Goal: Task Accomplishment & Management: Manage account settings

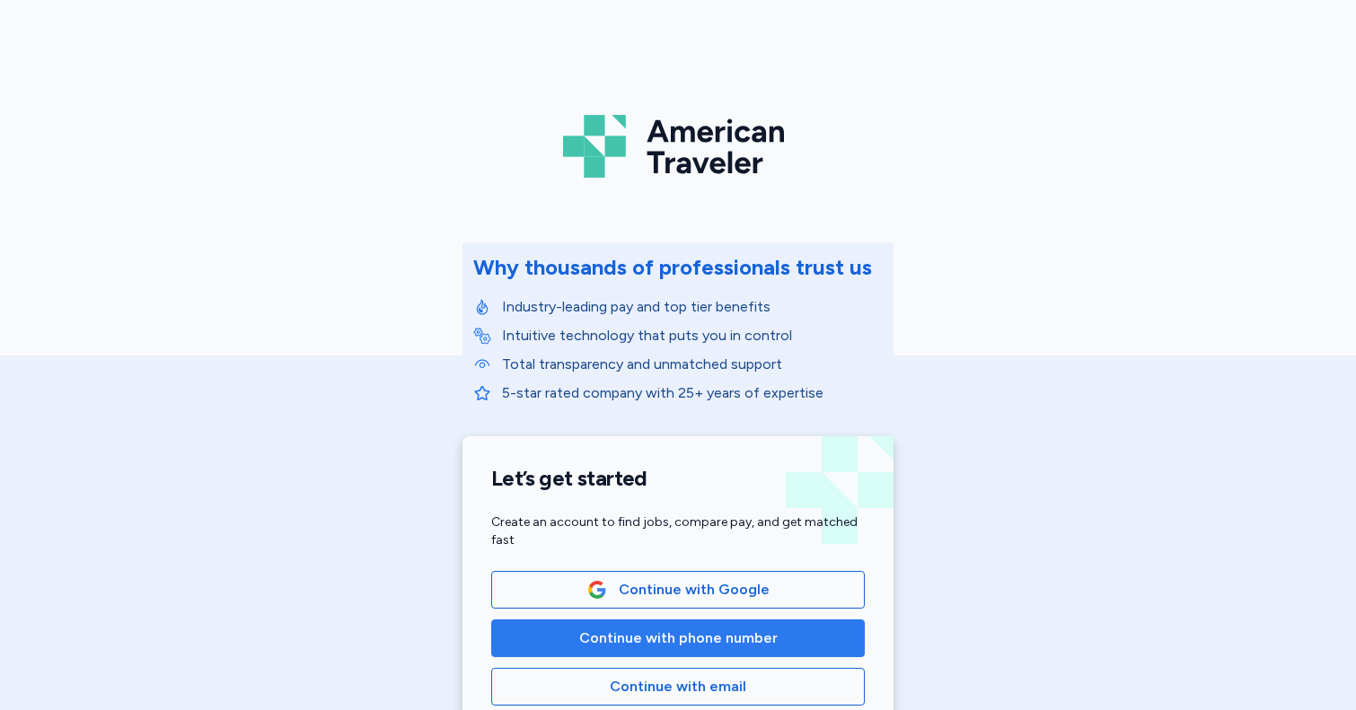
click at [741, 642] on span "Continue with phone number" at bounding box center [678, 638] width 198 height 22
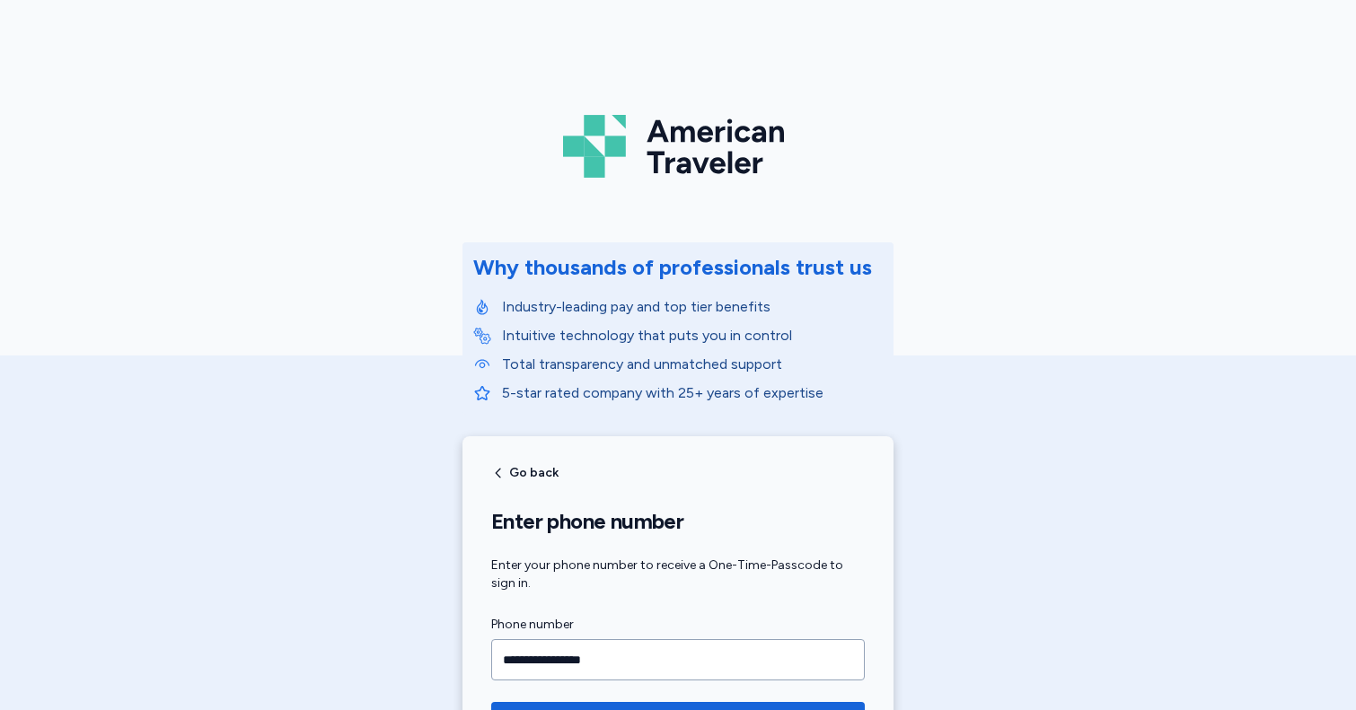
type input "**********"
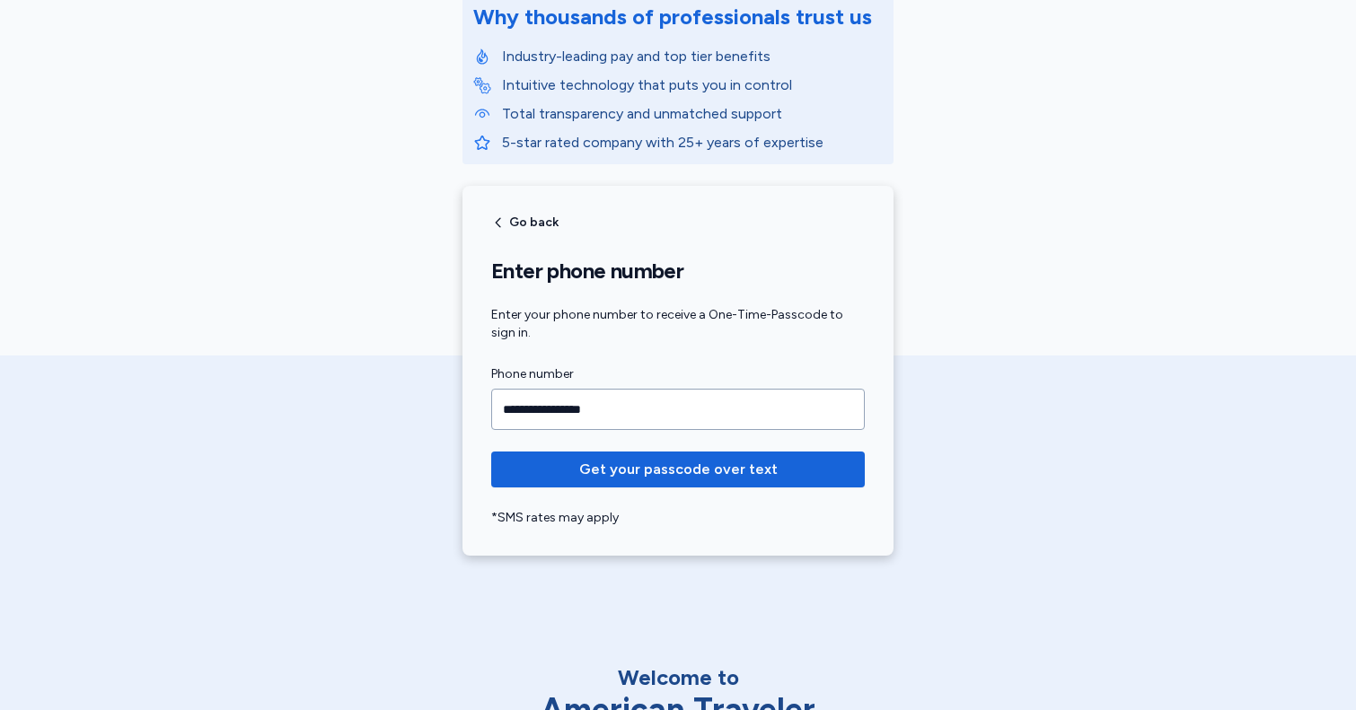
scroll to position [251, 0]
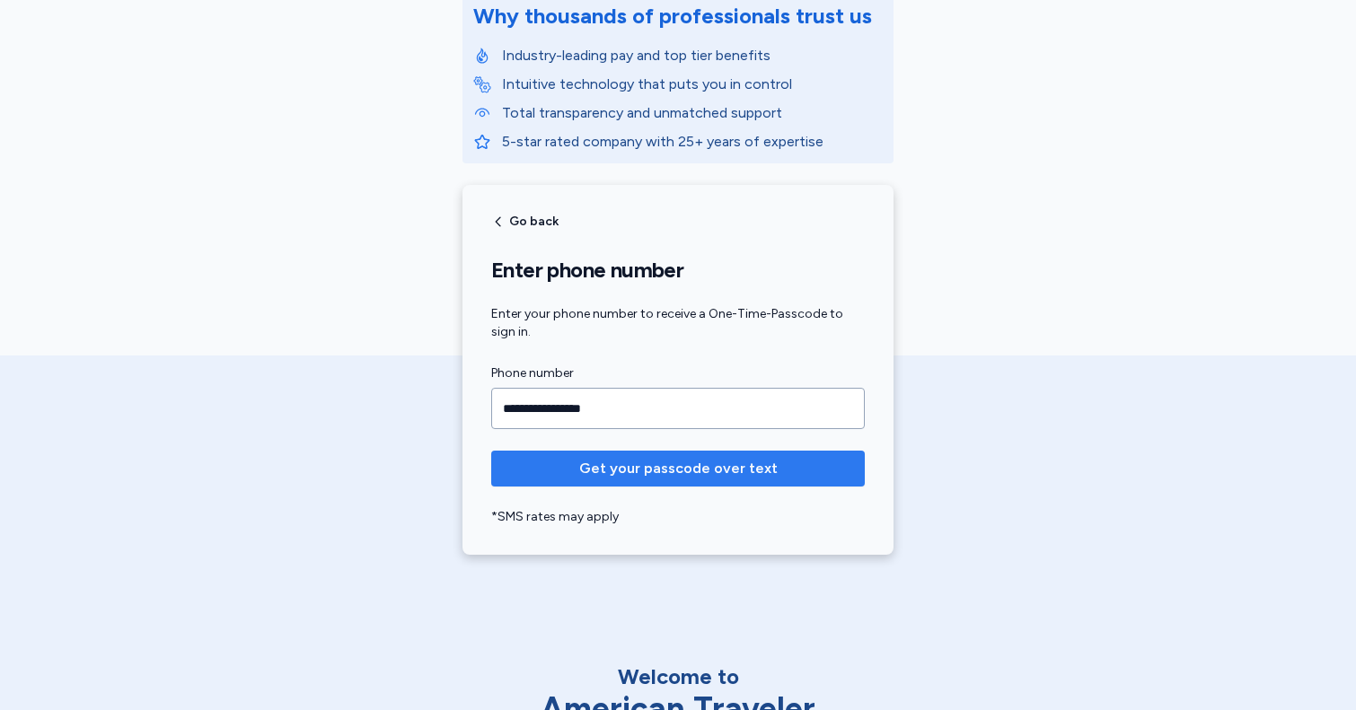
click at [775, 471] on span "Get your passcode over text" at bounding box center [677, 469] width 345 height 22
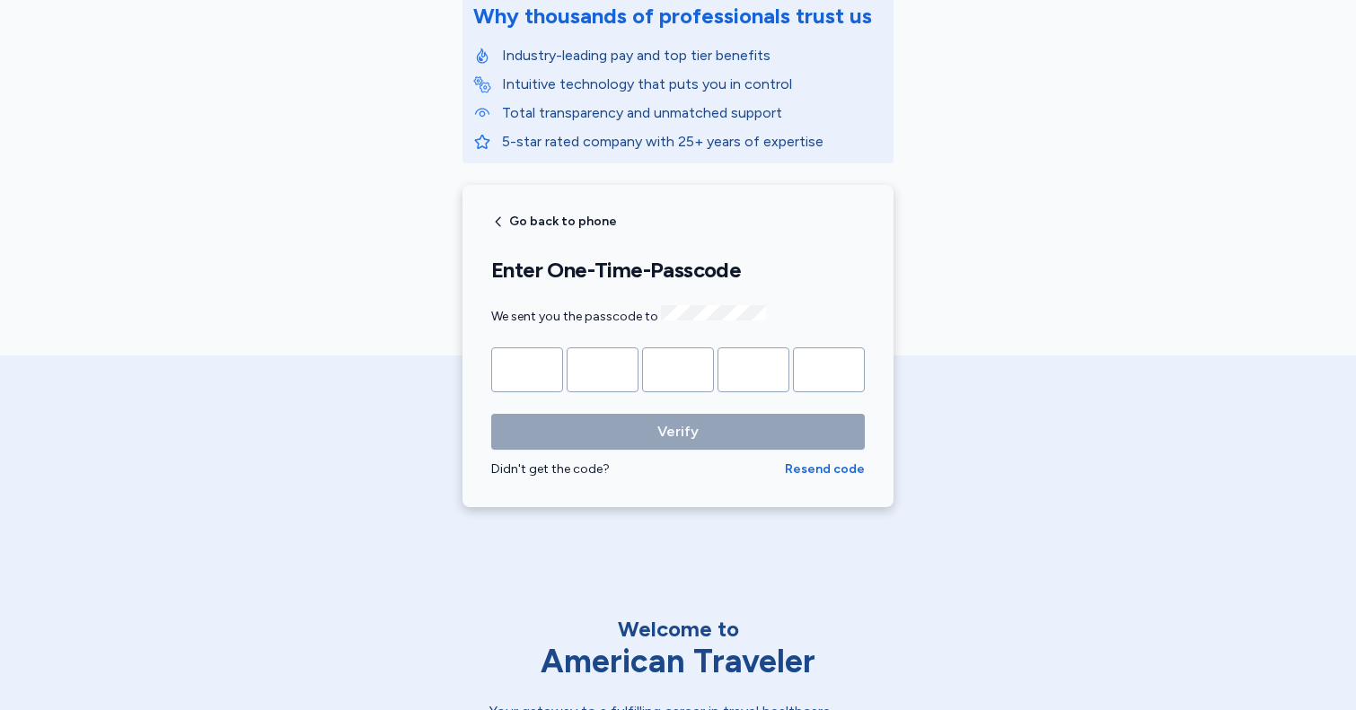
type input "*"
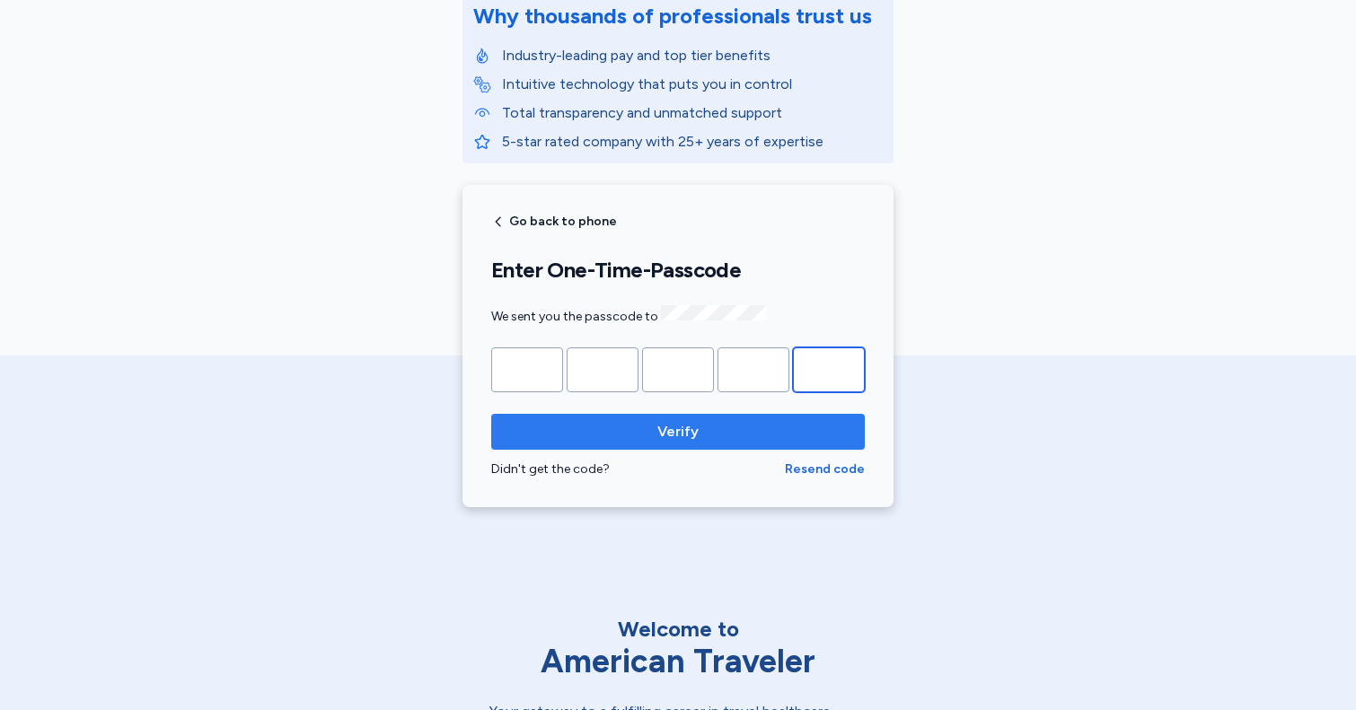
type input "*"
click at [741, 427] on span "Verify" at bounding box center [677, 432] width 345 height 22
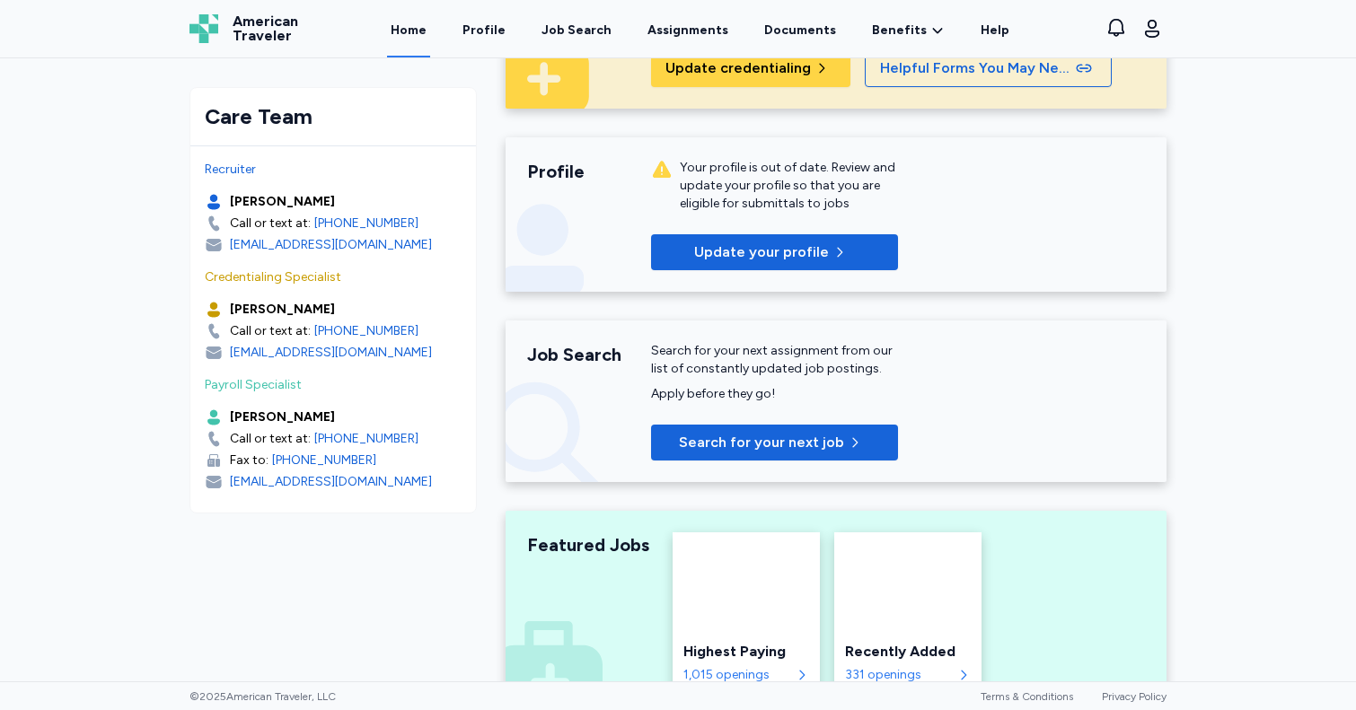
scroll to position [159, 0]
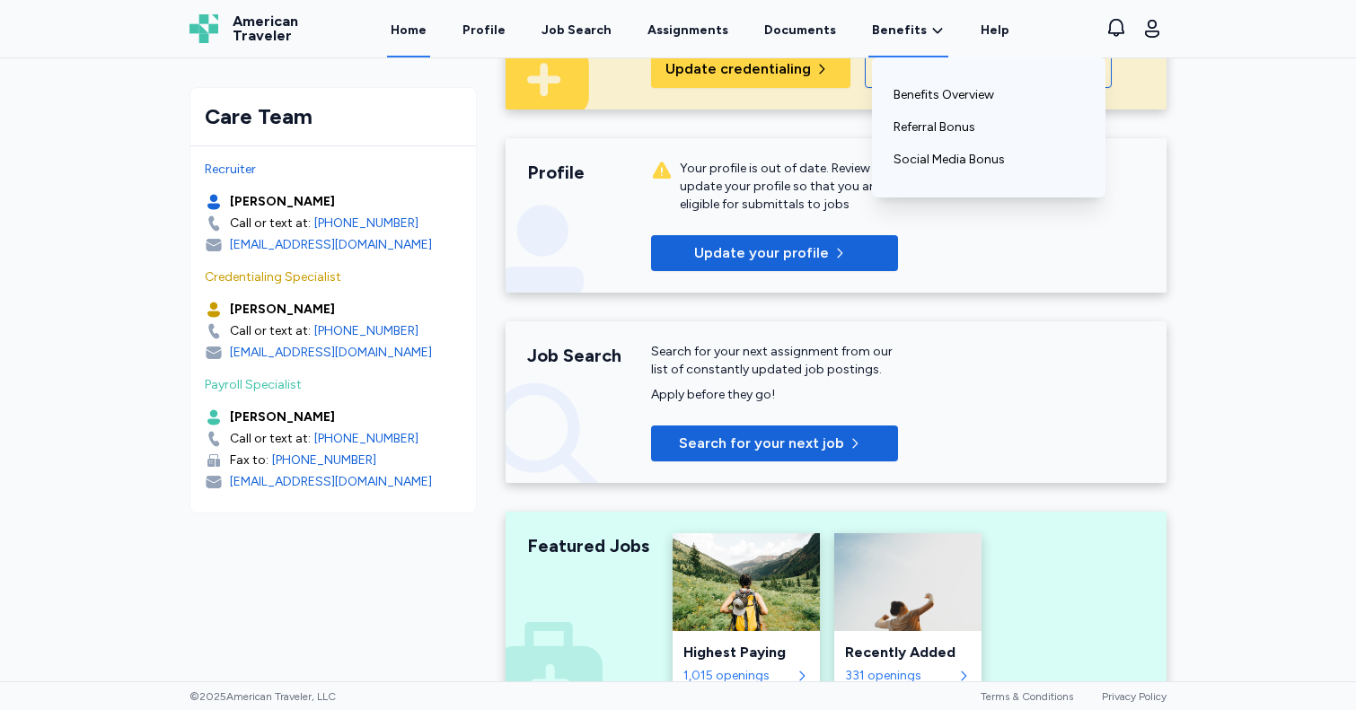
click at [887, 22] on span "Benefits" at bounding box center [899, 31] width 55 height 18
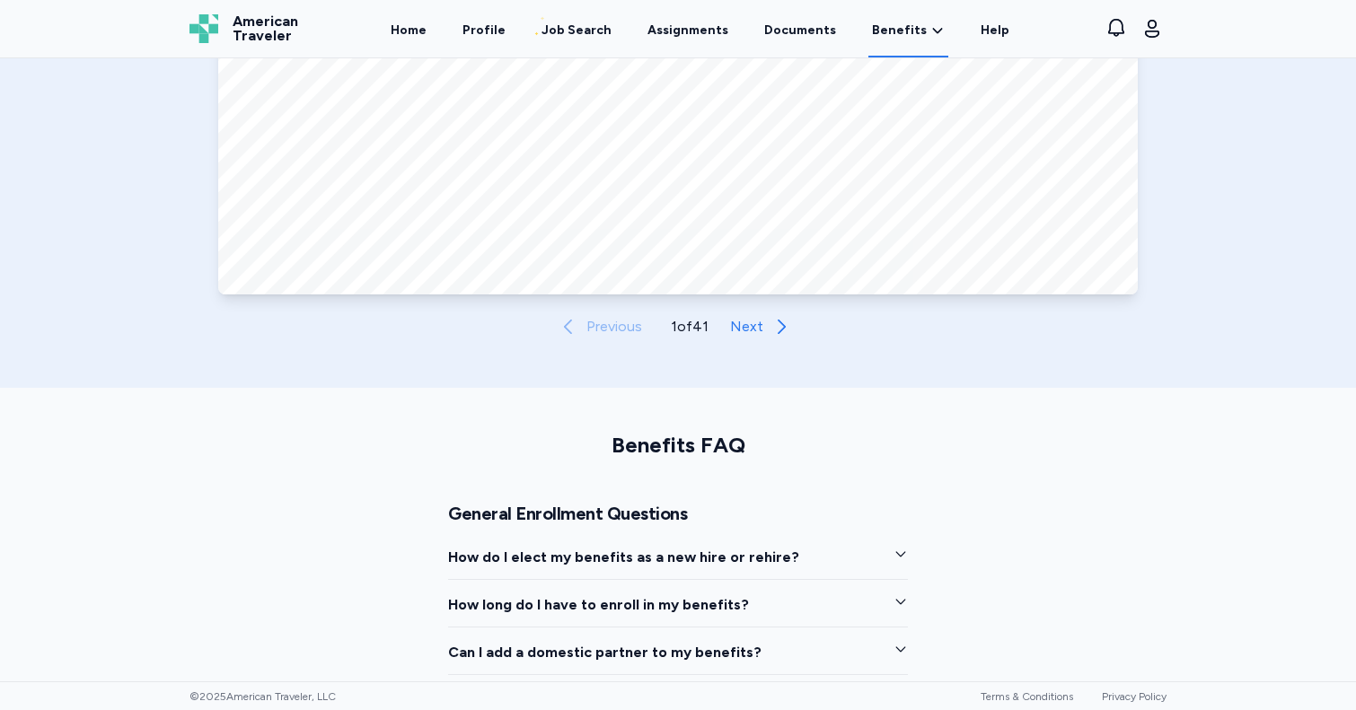
scroll to position [1205, 0]
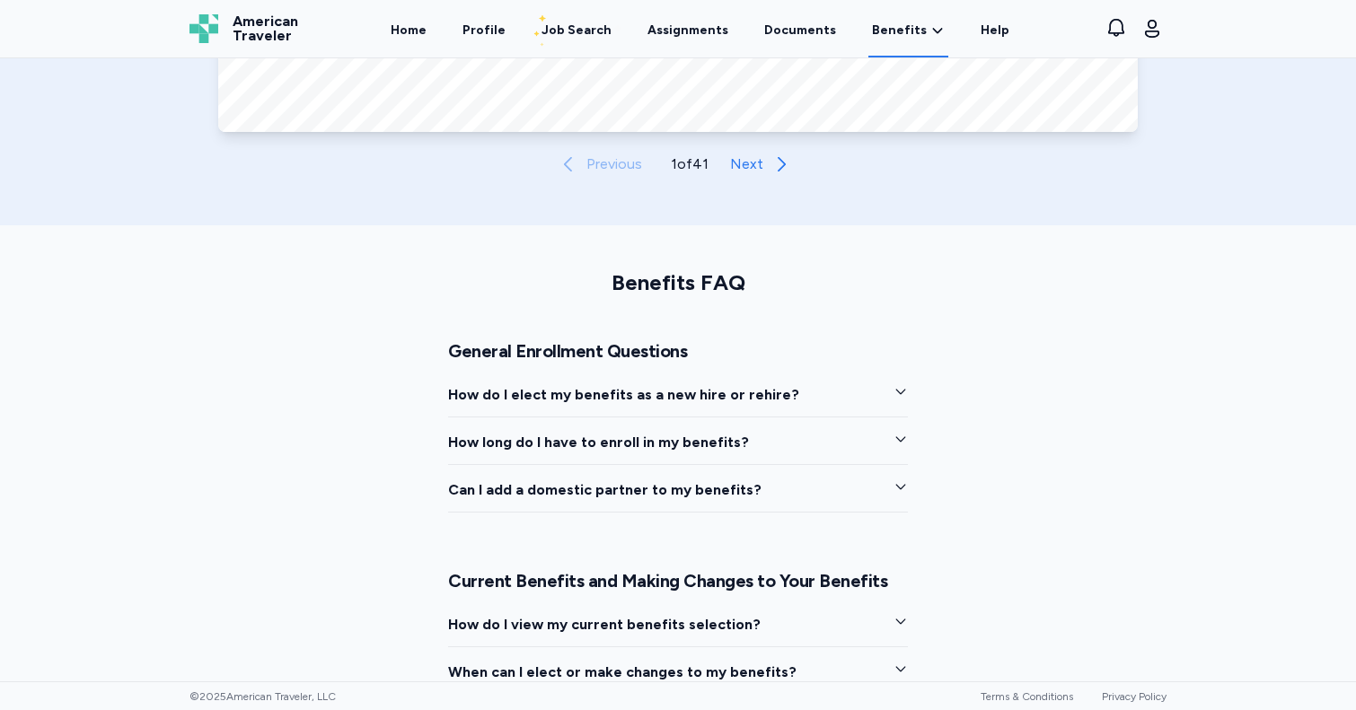
click at [906, 392] on icon "button" at bounding box center [900, 391] width 14 height 14
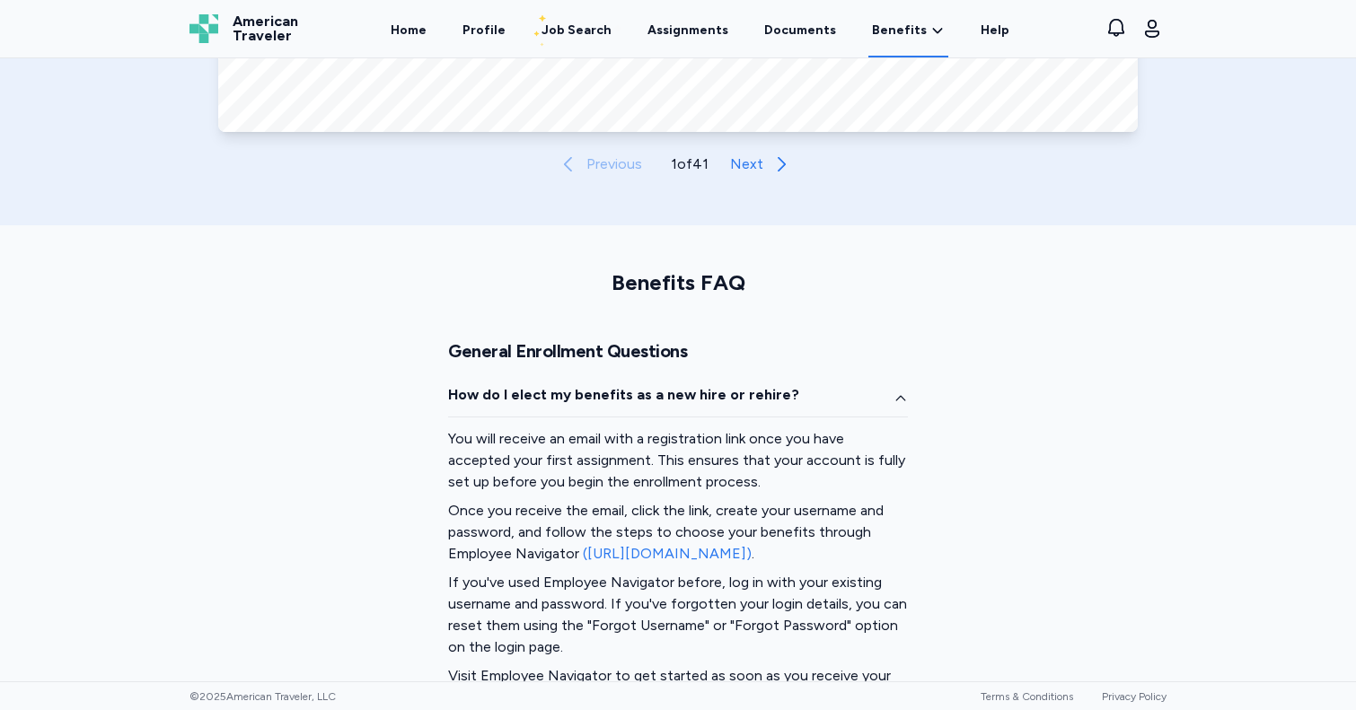
click at [636, 555] on link "([URL][DOMAIN_NAME])" at bounding box center [667, 553] width 169 height 17
